Goal: Information Seeking & Learning: Compare options

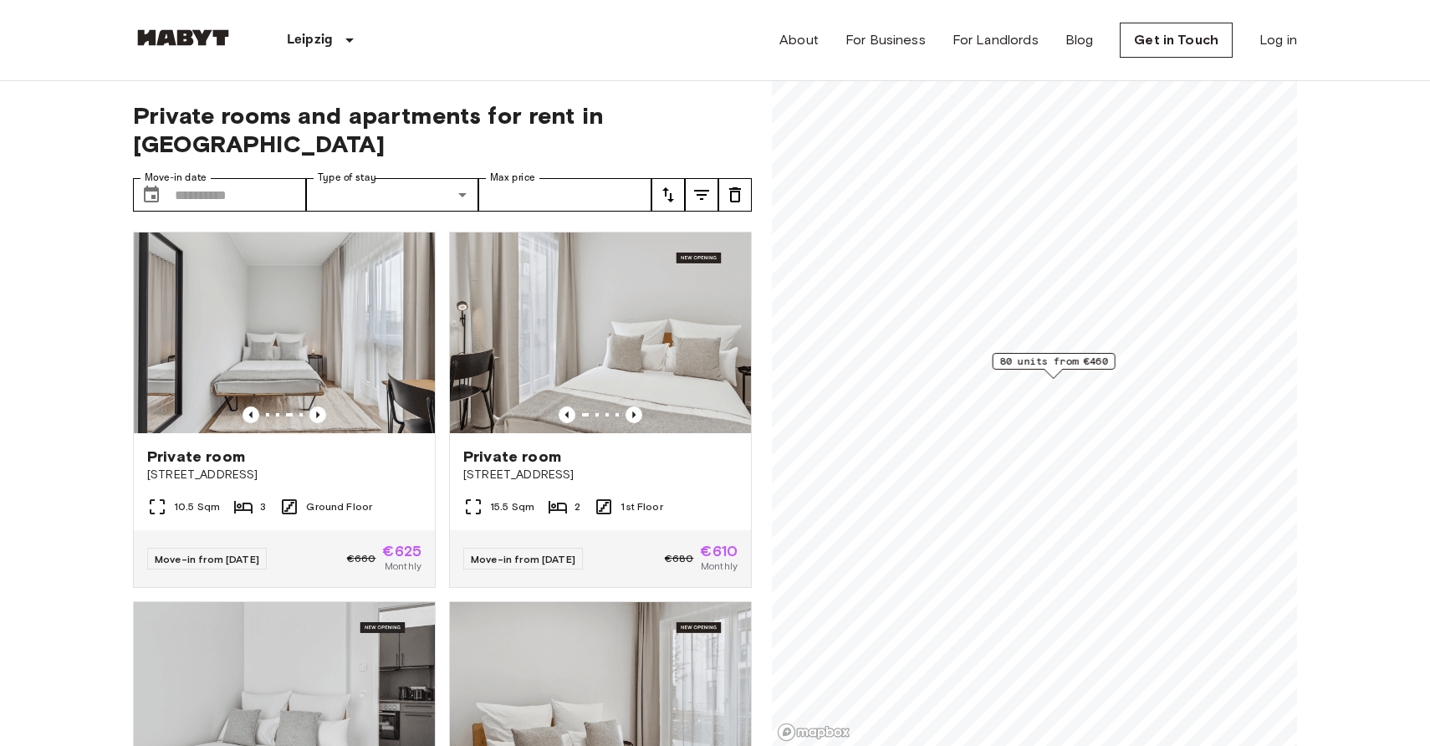
click at [1010, 362] on span "80 units from €460" at bounding box center [1054, 361] width 108 height 15
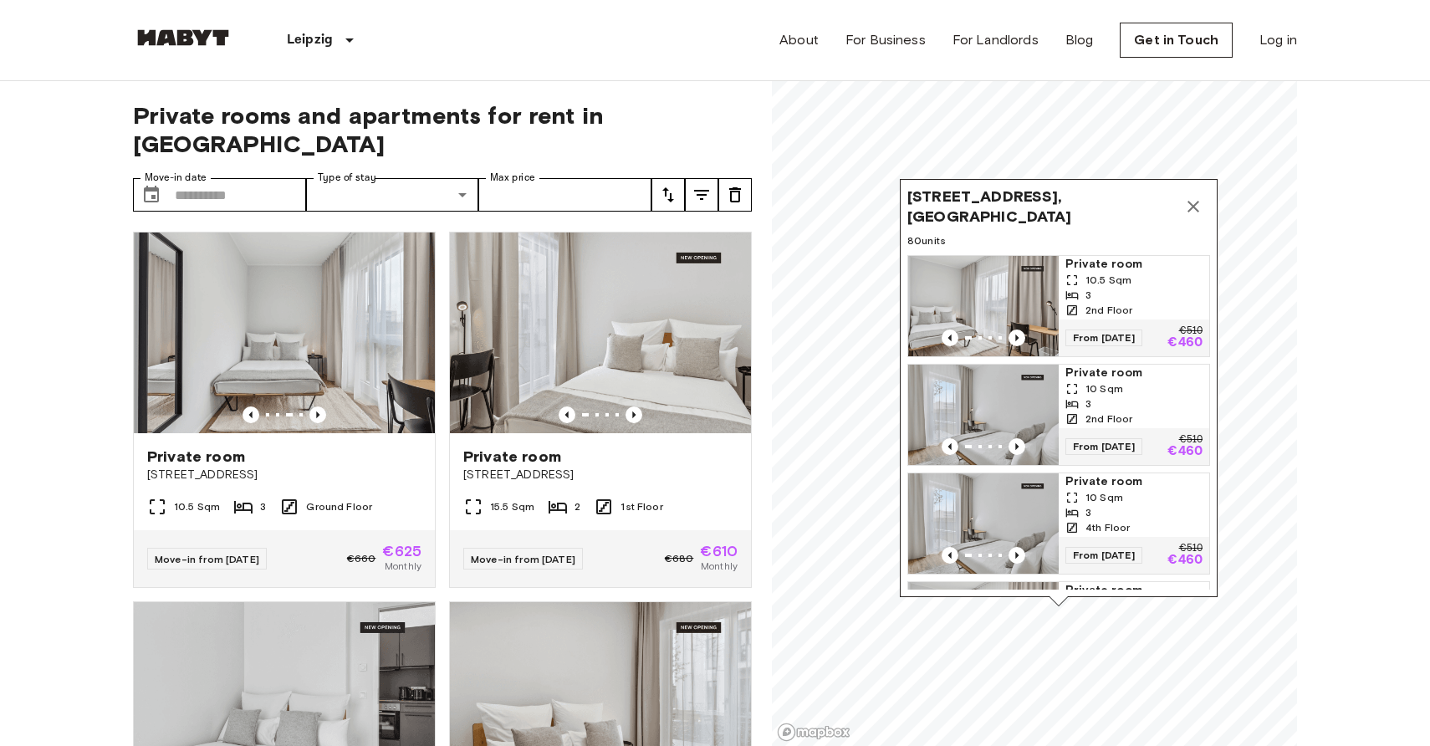
drag, startPoint x: 1338, startPoint y: 342, endPoint x: 1338, endPoint y: 291, distance: 51.0
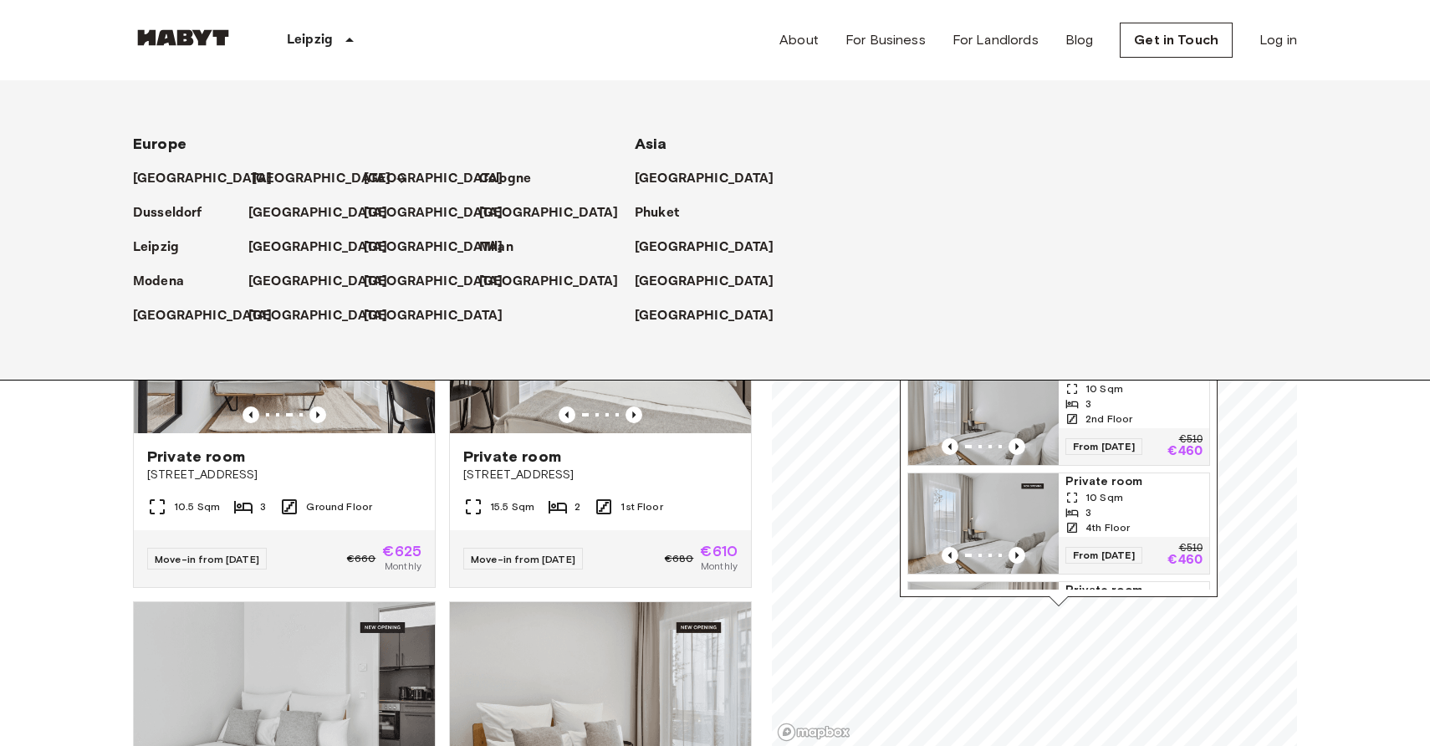
click at [253, 179] on p "[GEOGRAPHIC_DATA]" at bounding box center [322, 179] width 140 height 20
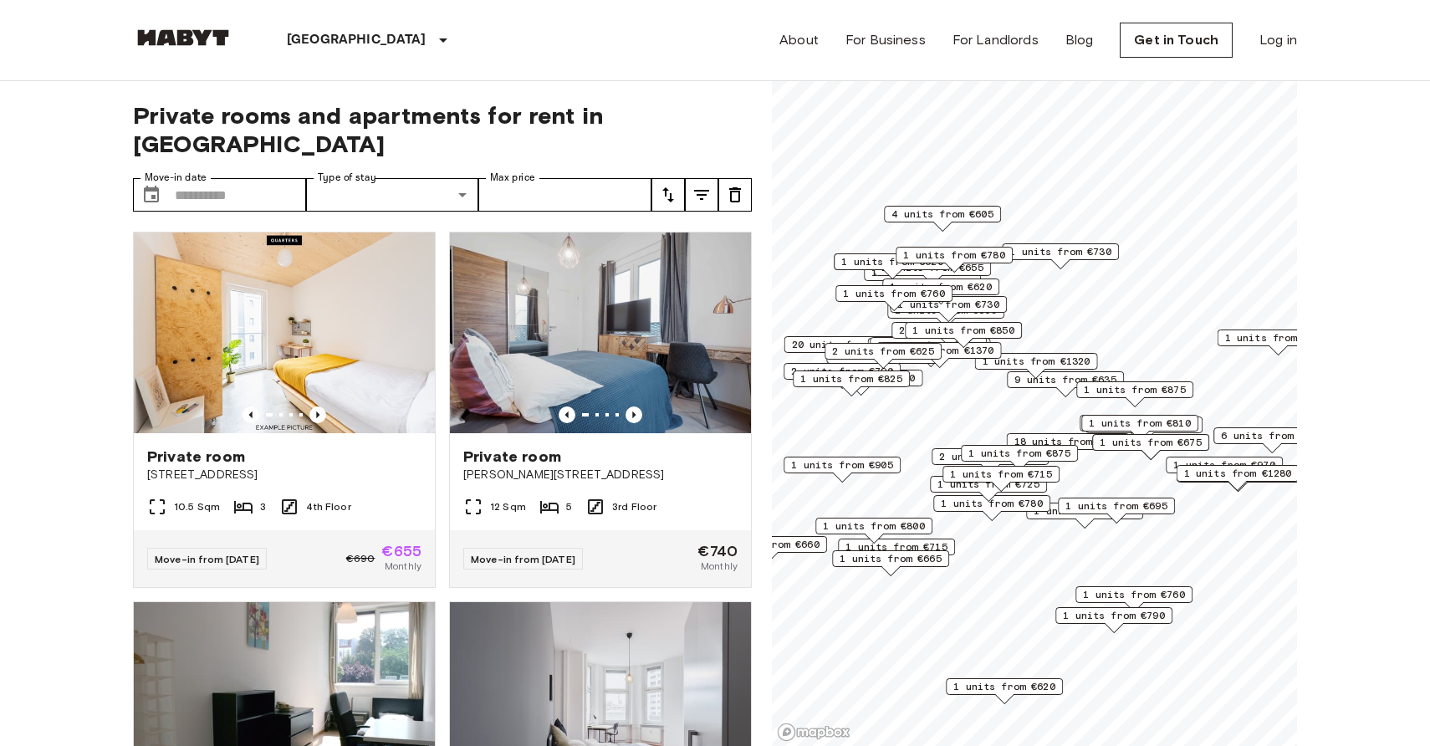
click at [977, 686] on span "1 units from €620" at bounding box center [1004, 686] width 102 height 15
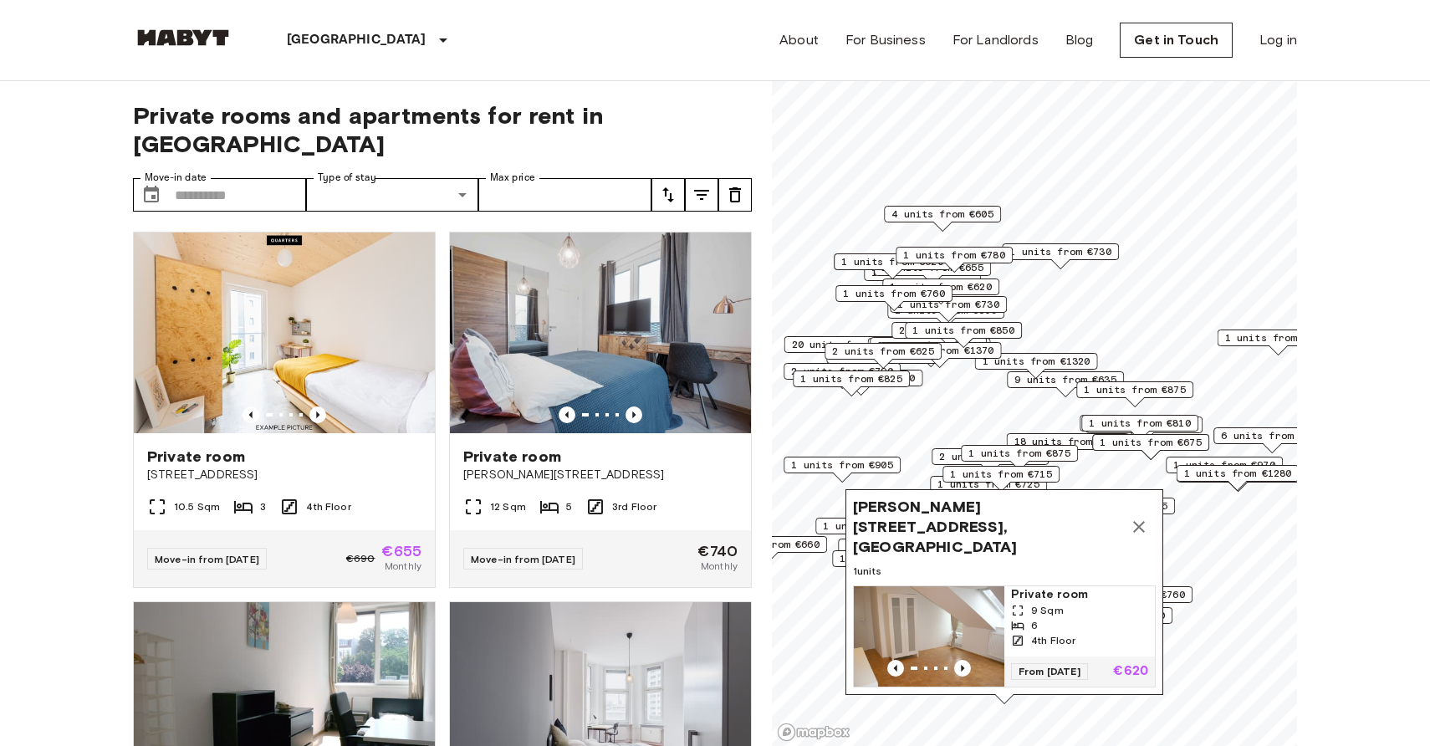
click at [1135, 533] on icon "Map marker" at bounding box center [1139, 527] width 12 height 12
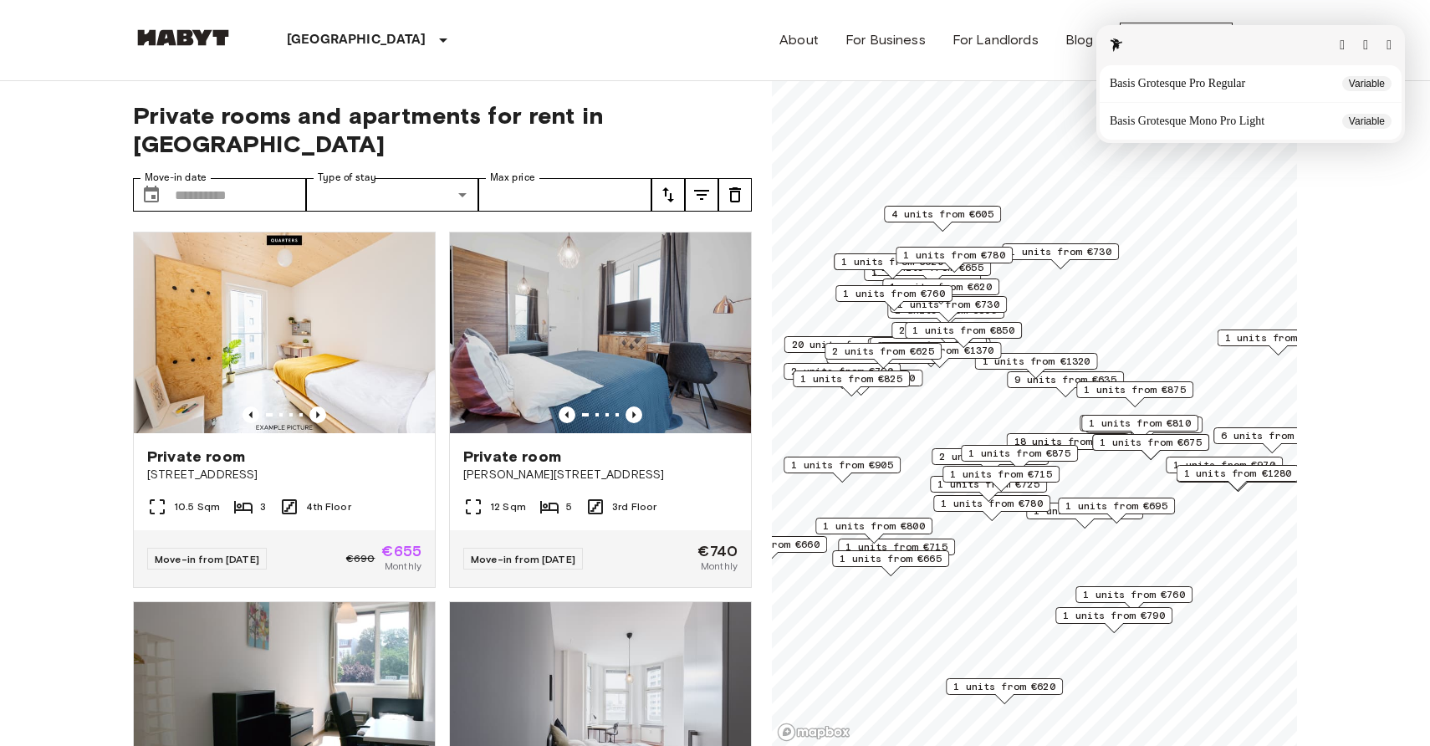
click at [1387, 44] on button "button" at bounding box center [1389, 44] width 5 height 13
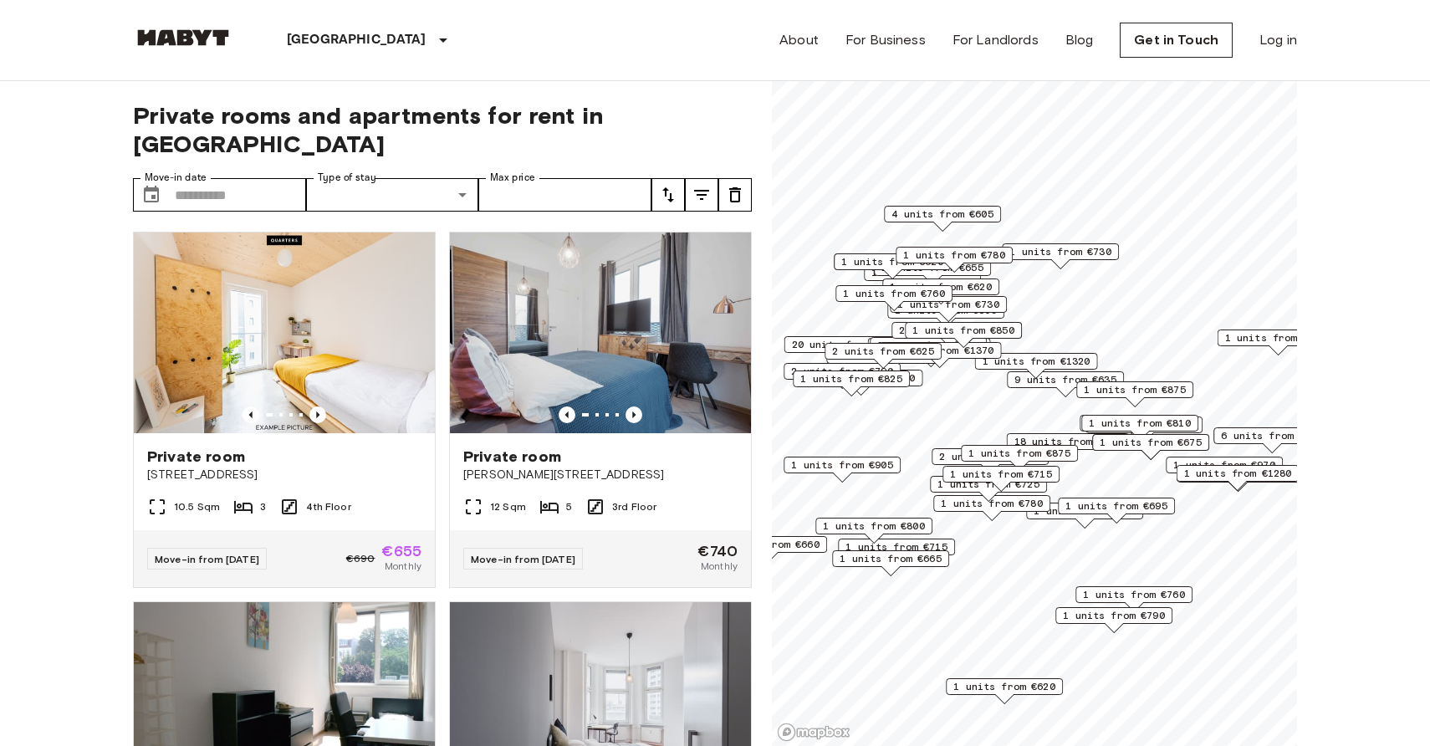
click at [980, 449] on span "1 units from €875" at bounding box center [1019, 453] width 102 height 15
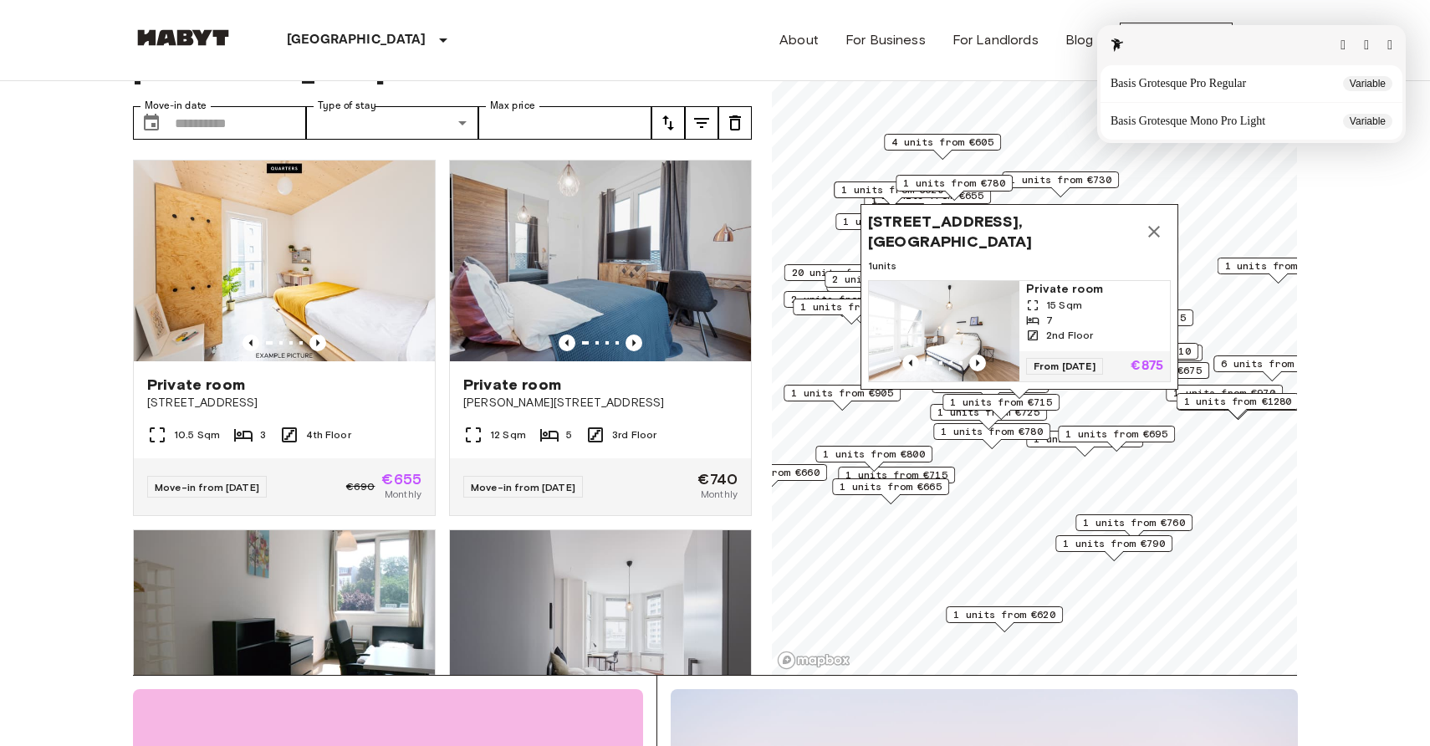
scroll to position [64, 0]
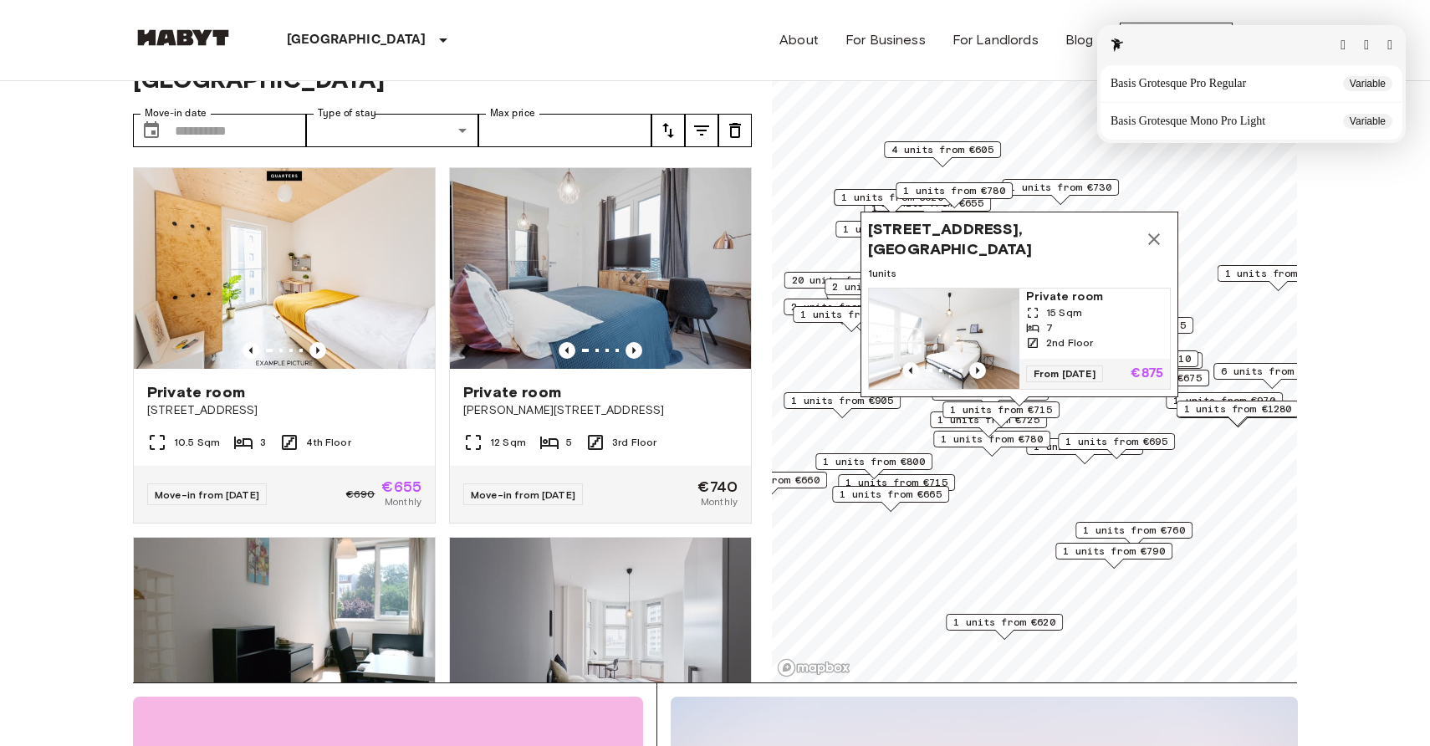
click at [1392, 48] on button "button" at bounding box center [1389, 44] width 5 height 13
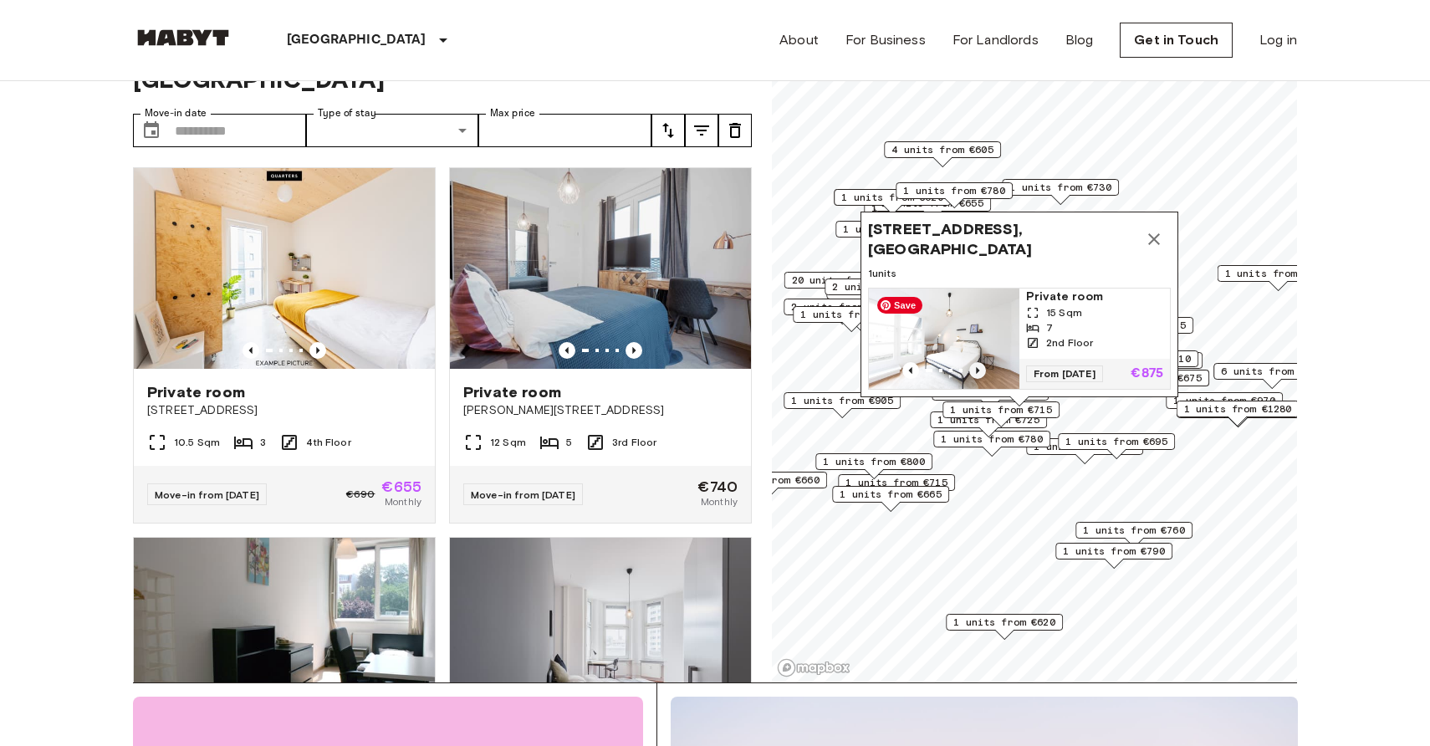
click at [976, 370] on icon "Previous image" at bounding box center [977, 370] width 3 height 7
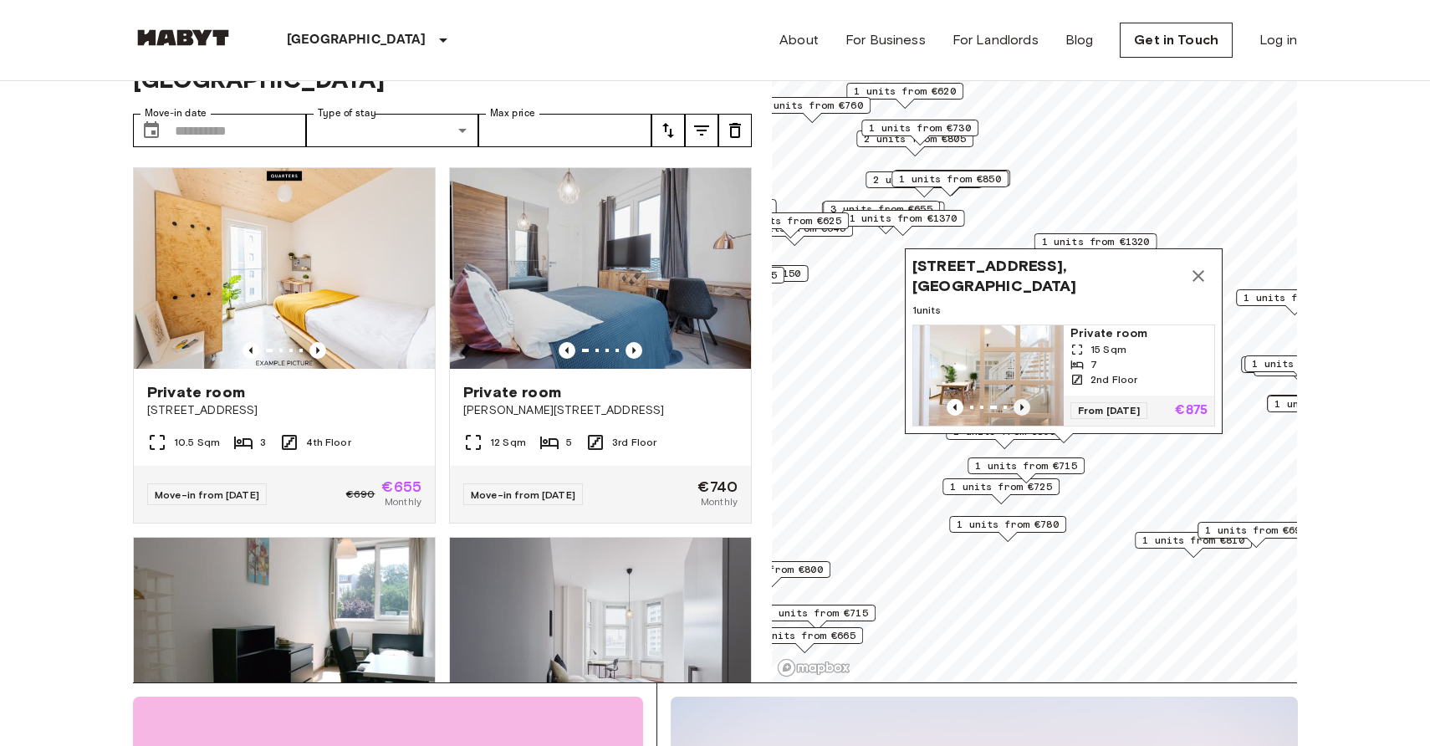
click at [1022, 408] on icon "Previous image" at bounding box center [1021, 407] width 17 height 17
click at [1021, 405] on icon "Previous image" at bounding box center [1021, 407] width 3 height 7
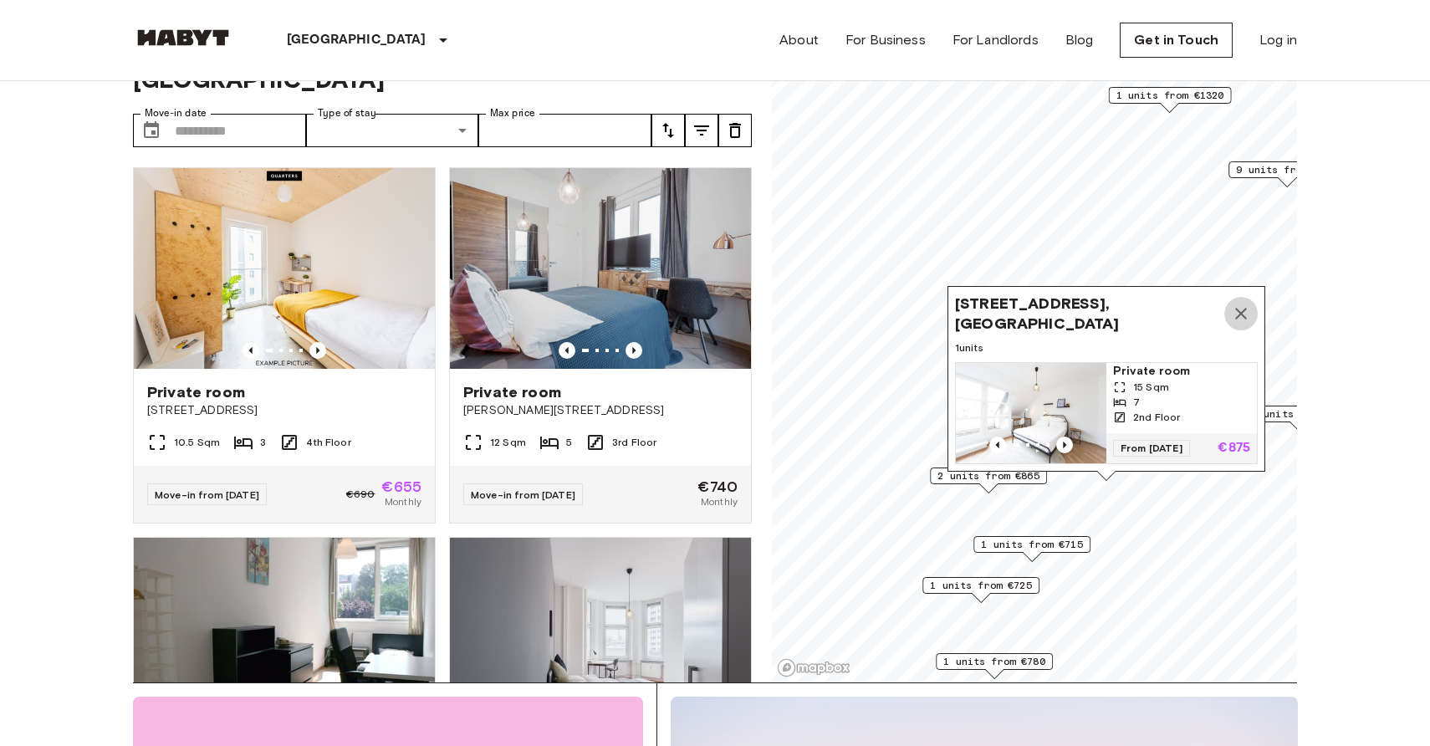
click at [1240, 311] on icon "Map marker" at bounding box center [1241, 313] width 20 height 20
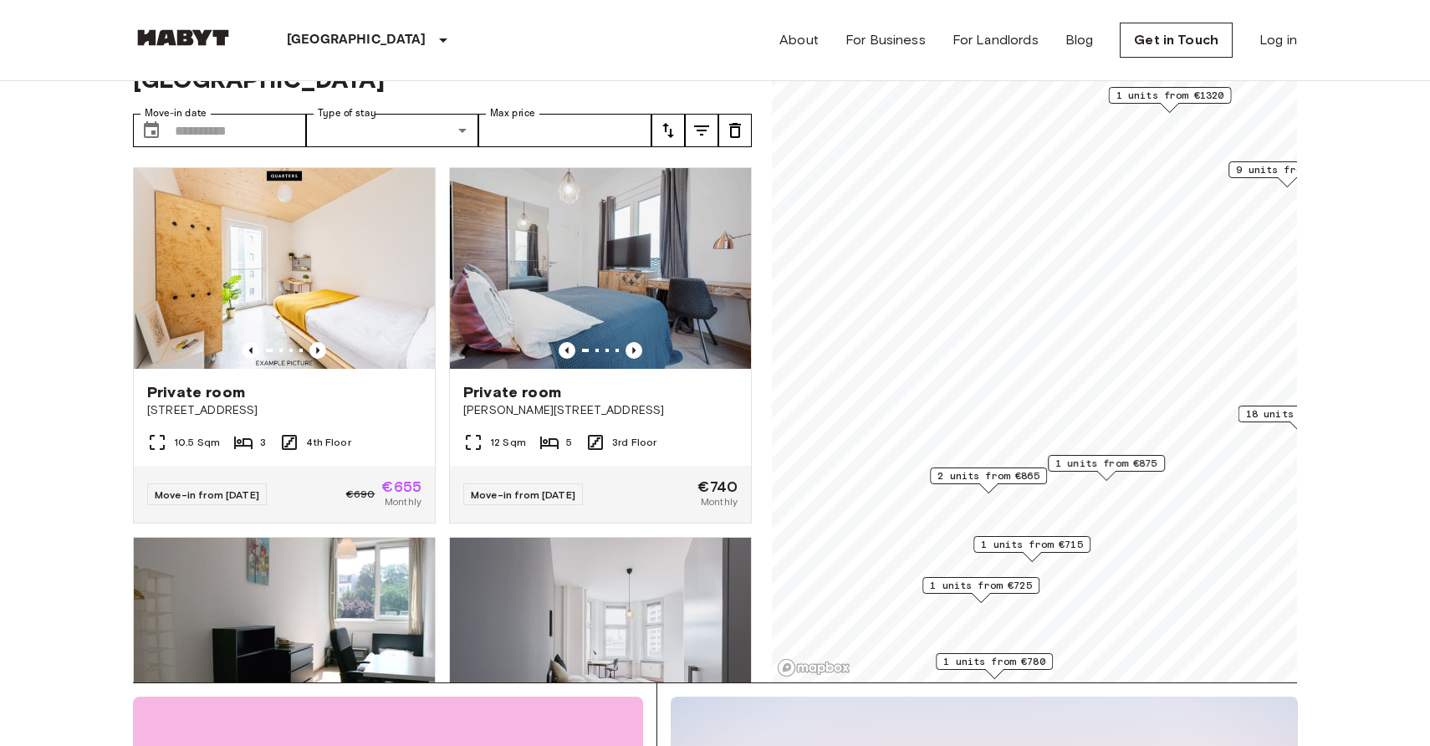
click at [1251, 164] on span "9 units from €635" at bounding box center [1287, 169] width 102 height 15
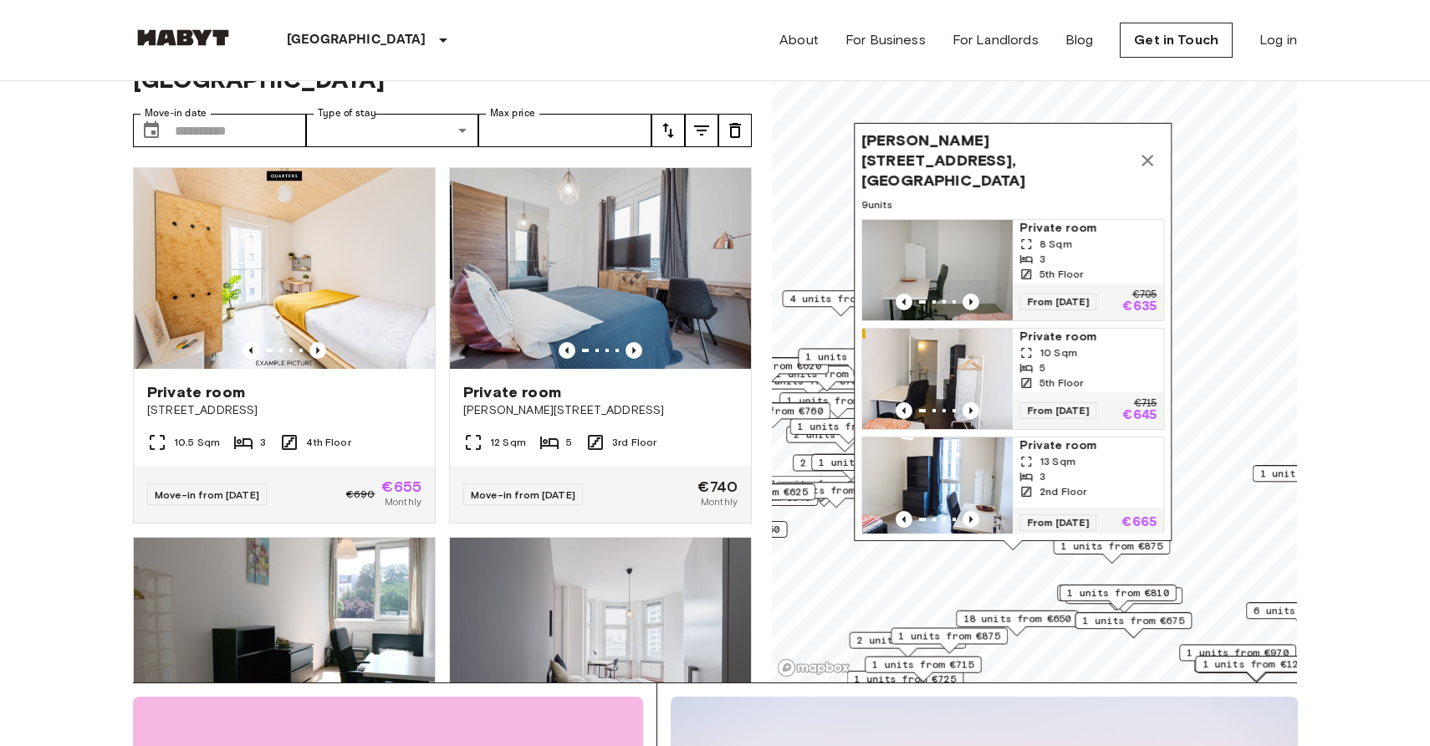
drag, startPoint x: 1181, startPoint y: 171, endPoint x: 1033, endPoint y: 487, distance: 348.9
click at [1032, 483] on icon "Map marker" at bounding box center [1025, 476] width 13 height 13
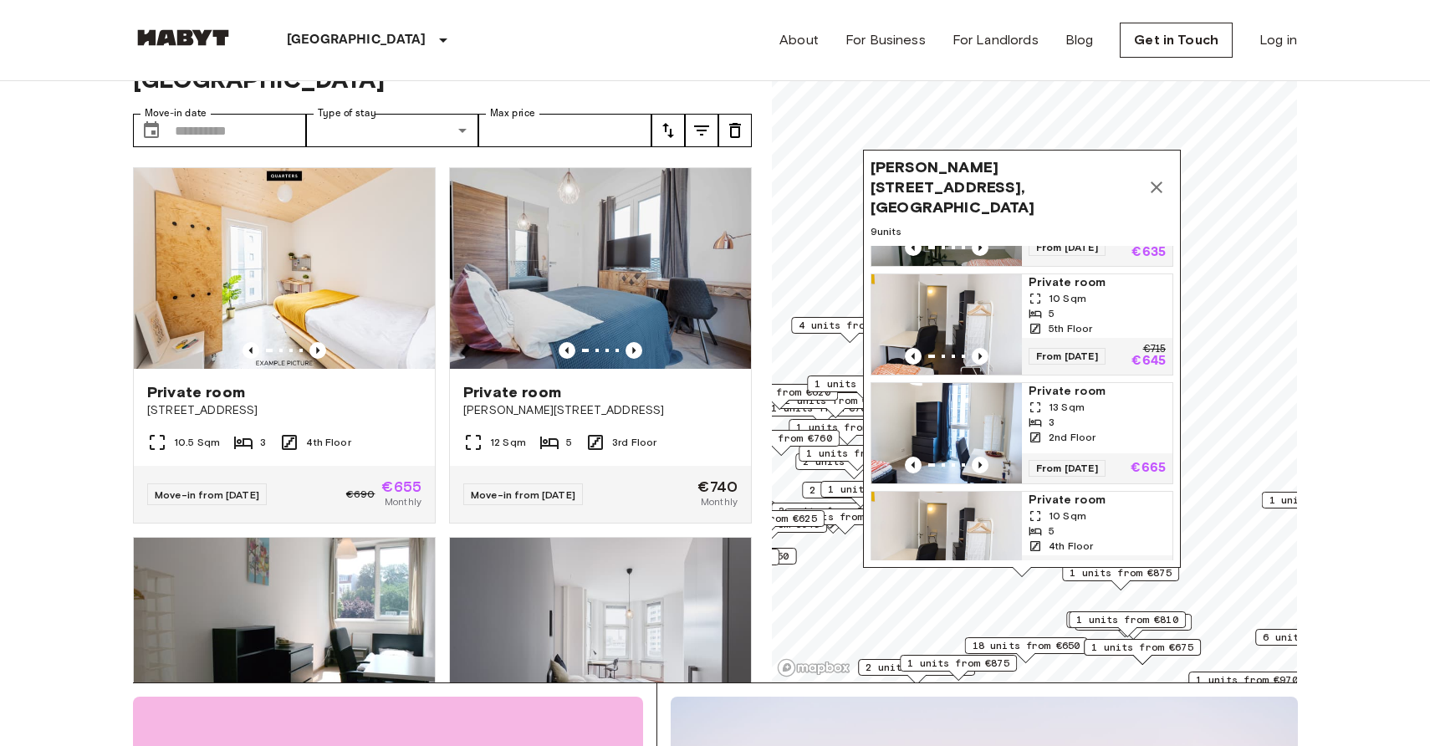
scroll to position [0, 0]
